Goal: Information Seeking & Learning: Learn about a topic

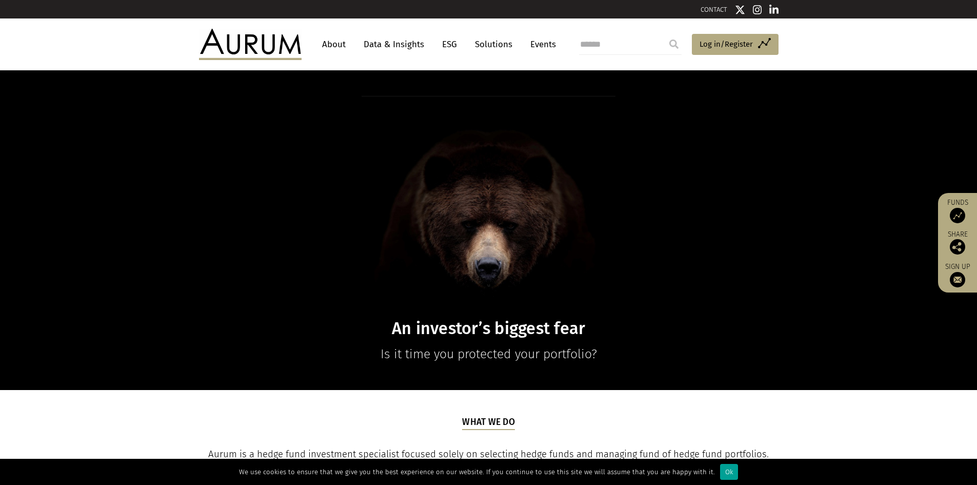
click at [723, 468] on div "Ok" at bounding box center [729, 472] width 18 height 16
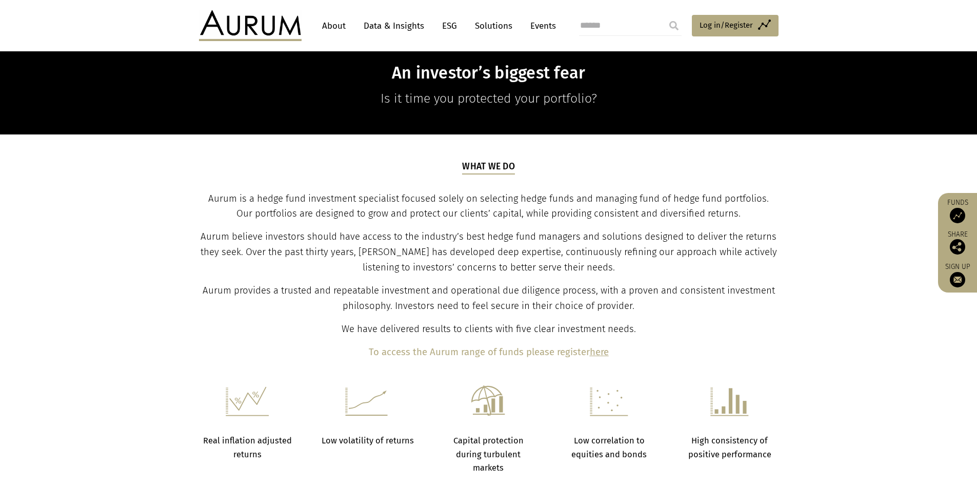
scroll to position [256, 0]
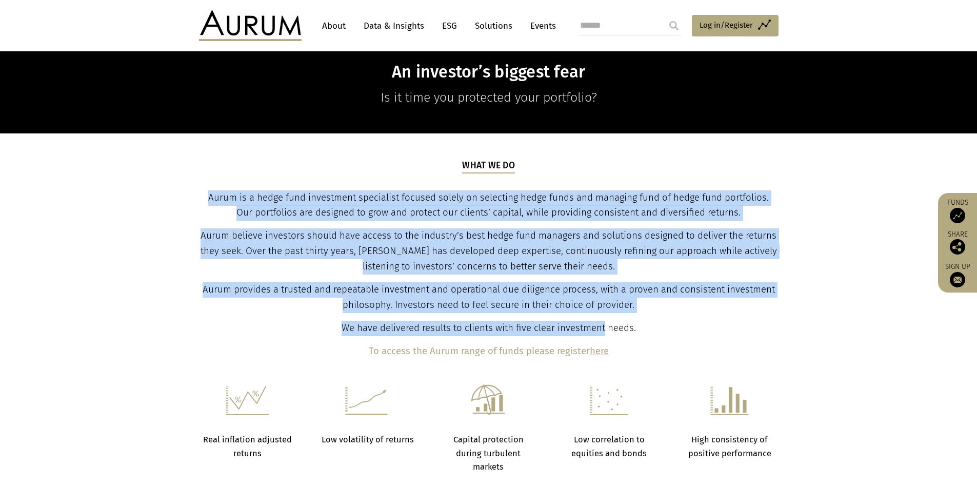
drag, startPoint x: 200, startPoint y: 203, endPoint x: 604, endPoint y: 325, distance: 422.2
click at [604, 325] on div "What we do Aurum is a hedge fund investment specialist focused solely on select…" at bounding box center [488, 259] width 577 height 200
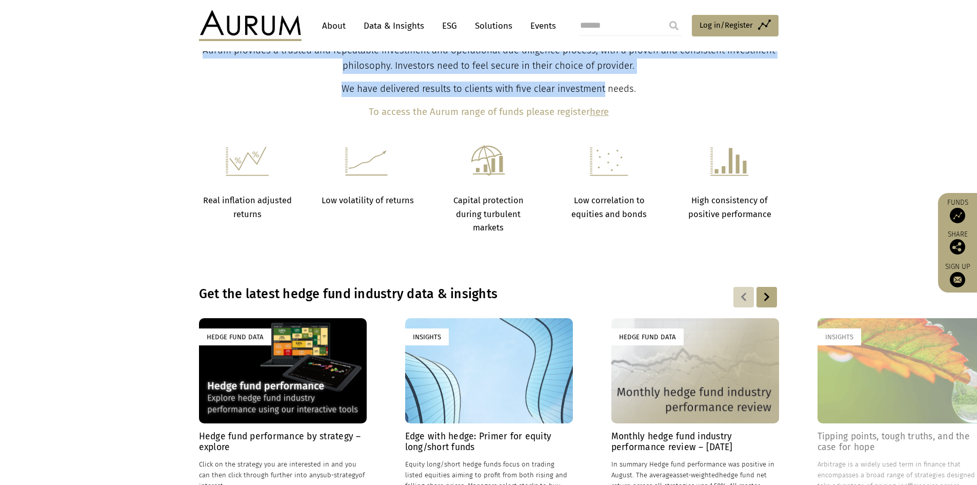
scroll to position [564, 0]
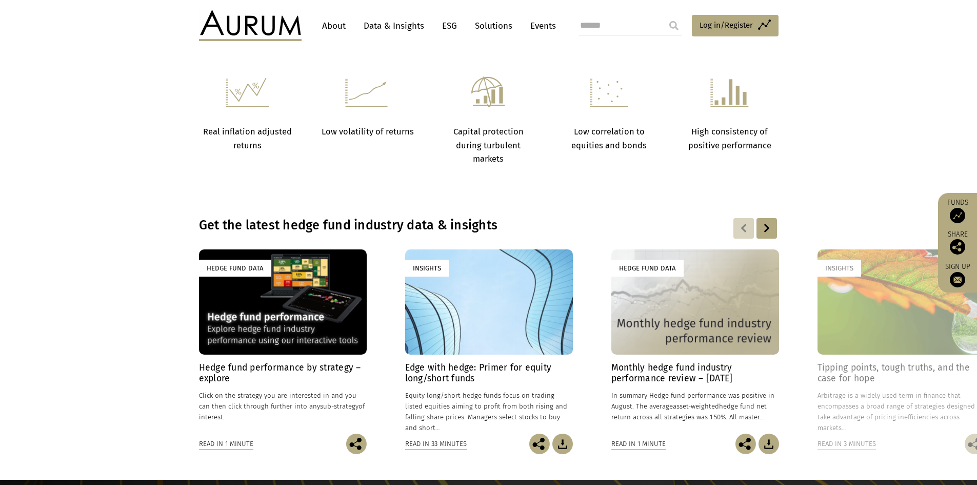
click at [223, 377] on h4 "Hedge fund performance by strategy – explore" at bounding box center [283, 373] width 168 height 22
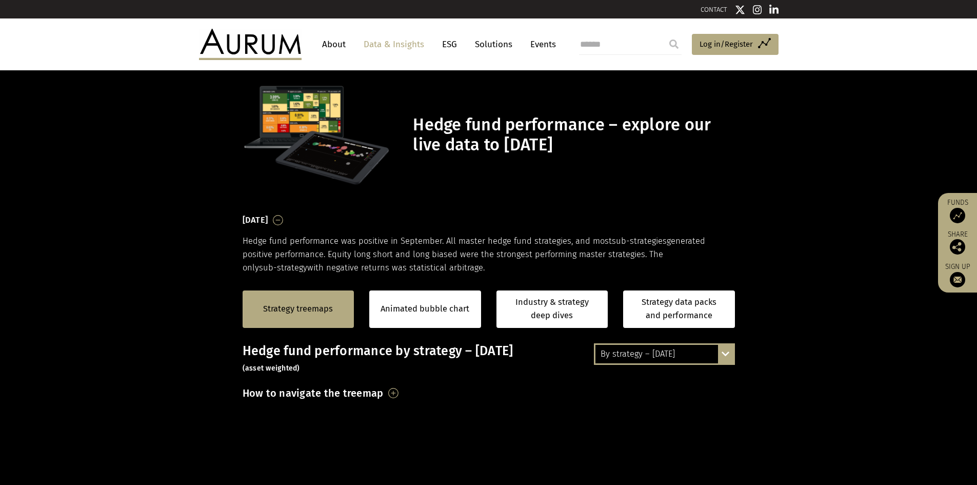
click at [725, 354] on div "By strategy – September 2025 By strategy – September 2025 By strategy – year to…" at bounding box center [664, 354] width 141 height 22
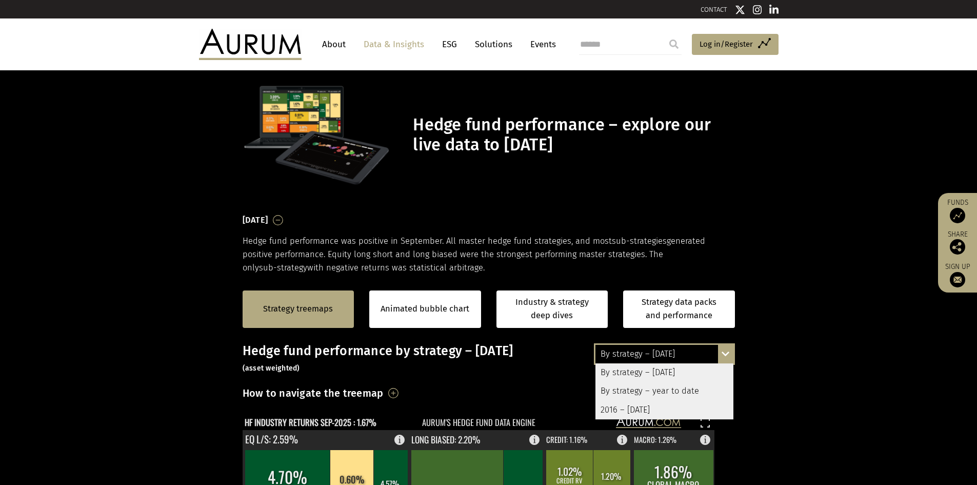
click at [725, 355] on div "By strategy – September 2025 By strategy – September 2025 By strategy – year to…" at bounding box center [664, 354] width 141 height 22
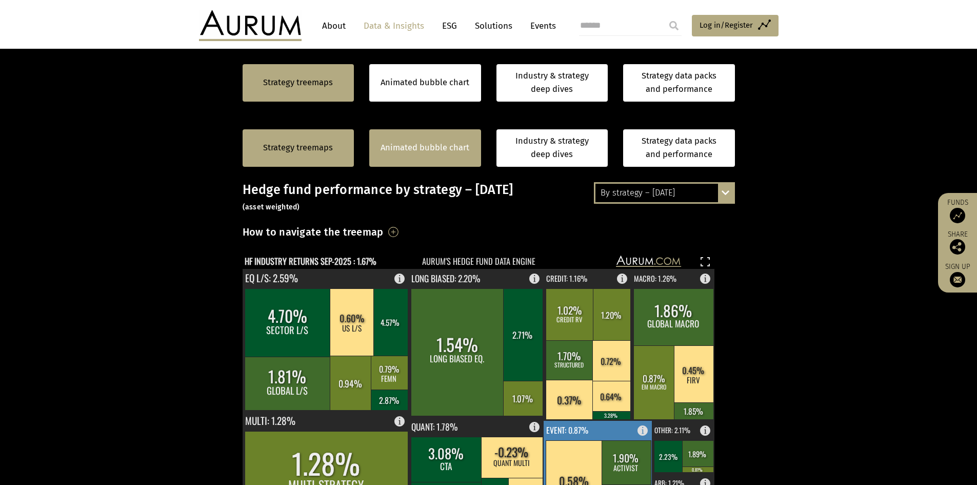
scroll to position [155, 0]
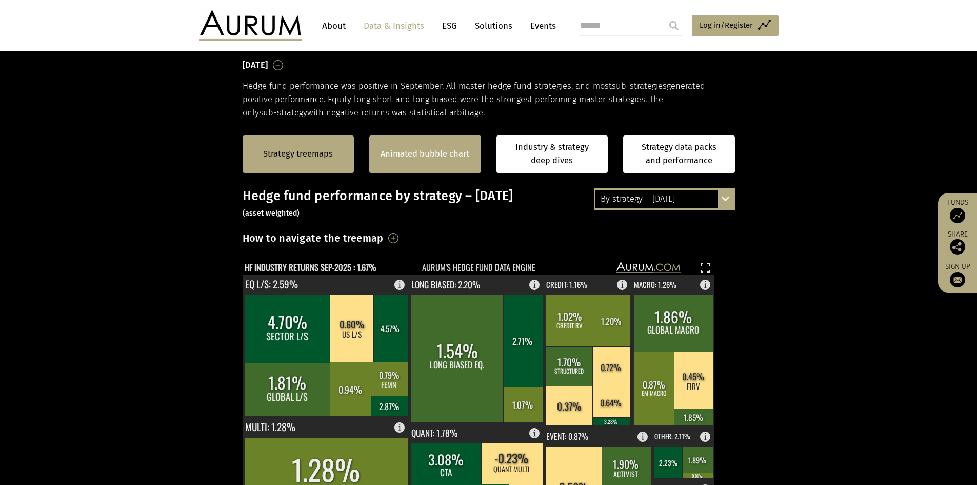
click at [452, 167] on div "Animated bubble chart" at bounding box center [425, 153] width 112 height 37
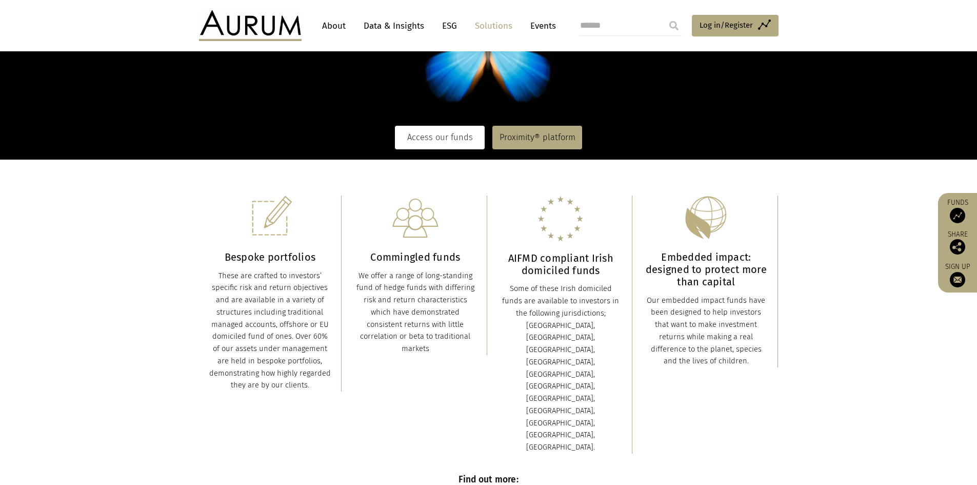
scroll to position [154, 0]
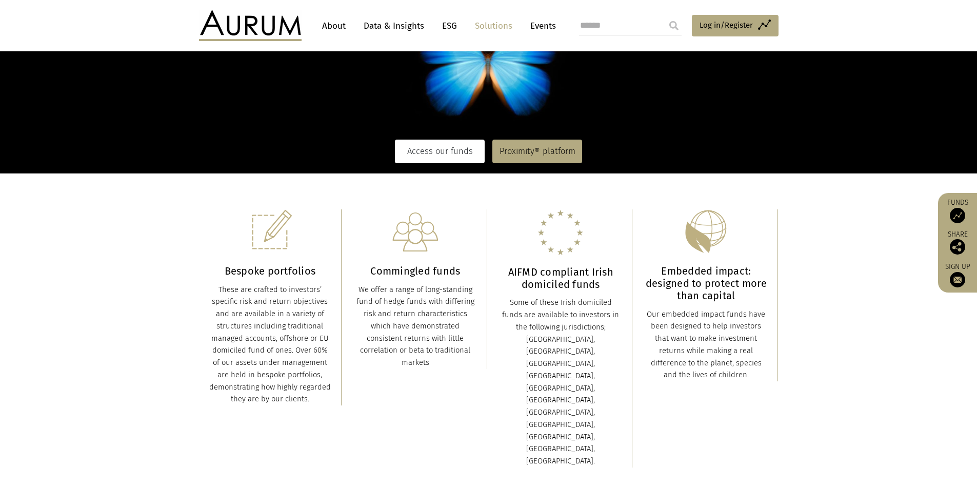
click at [437, 154] on link "Access our funds" at bounding box center [440, 152] width 90 height 24
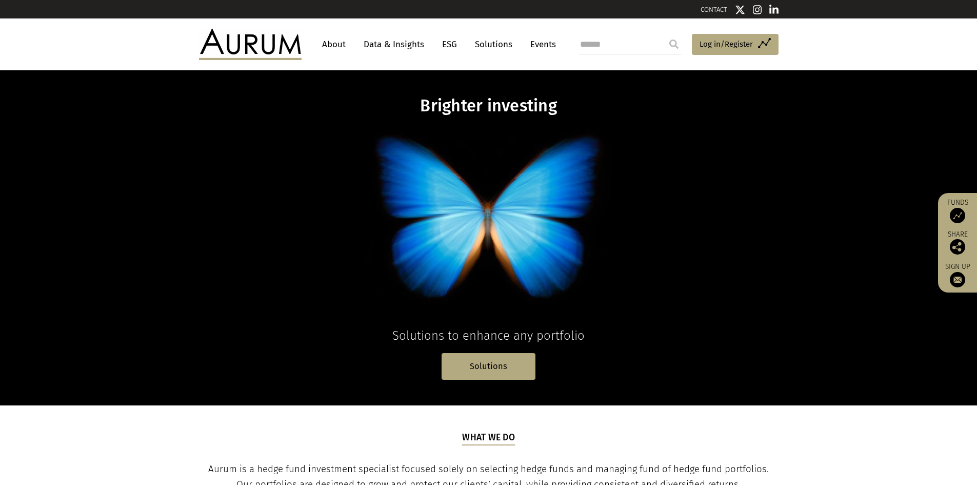
click at [345, 44] on link "About" at bounding box center [334, 44] width 34 height 19
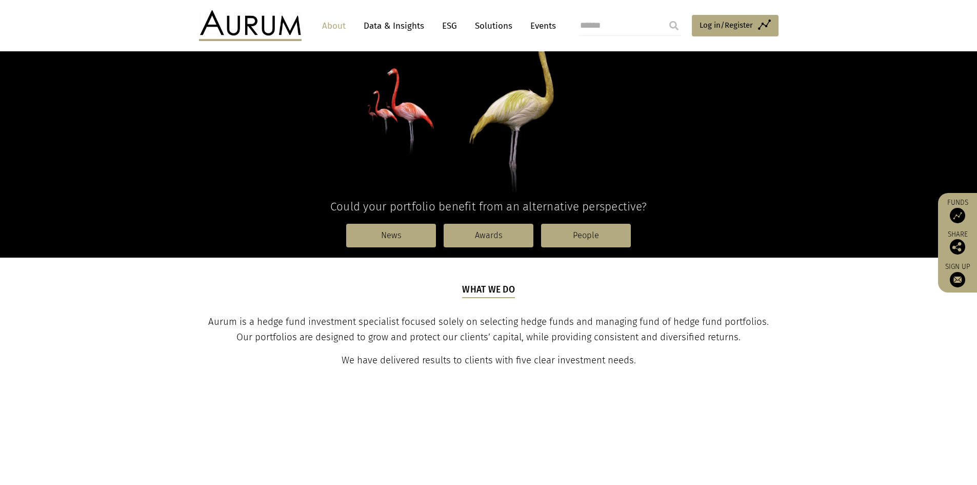
scroll to position [154, 0]
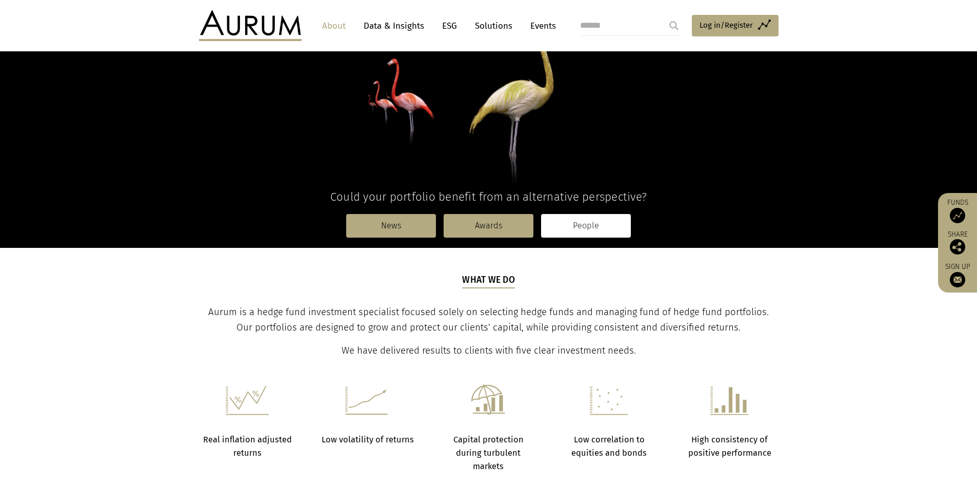
click at [593, 225] on link "People" at bounding box center [586, 226] width 90 height 24
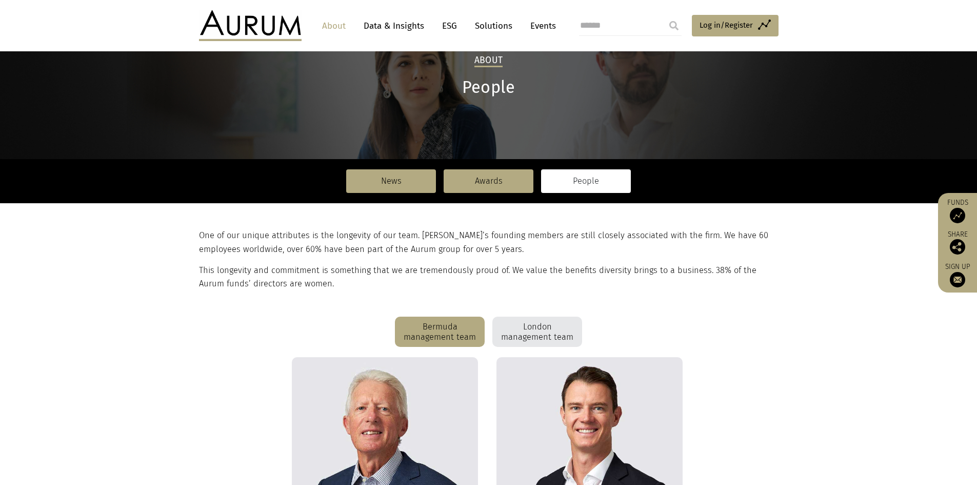
scroll to position [51, 0]
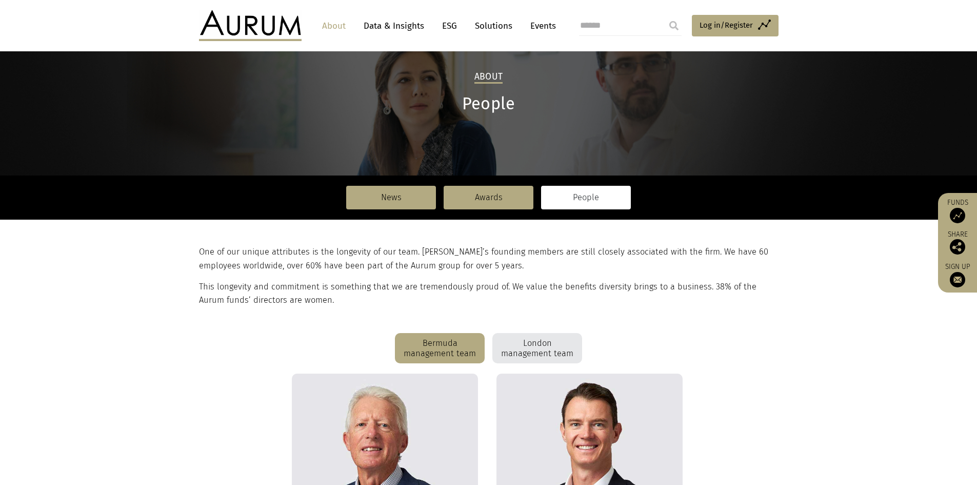
click at [537, 346] on div "London management team" at bounding box center [537, 348] width 90 height 31
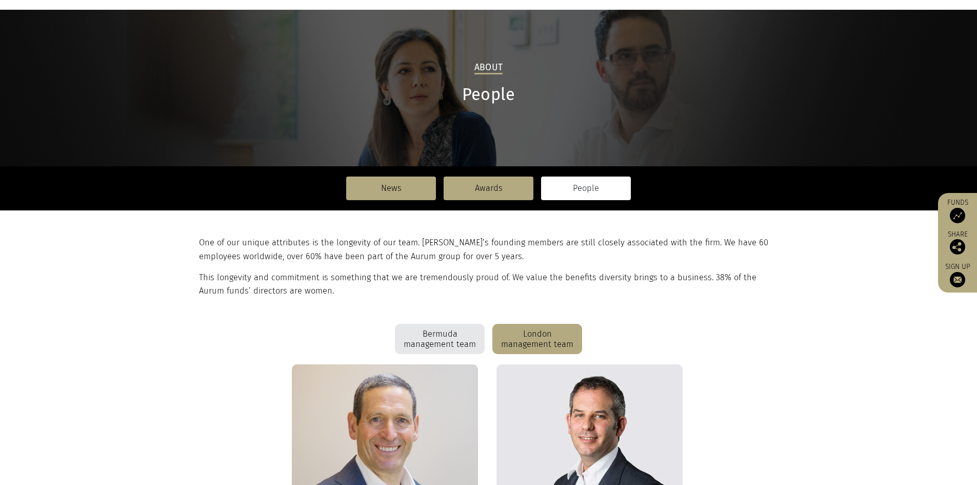
scroll to position [0, 0]
